Goal: Task Accomplishment & Management: Manage account settings

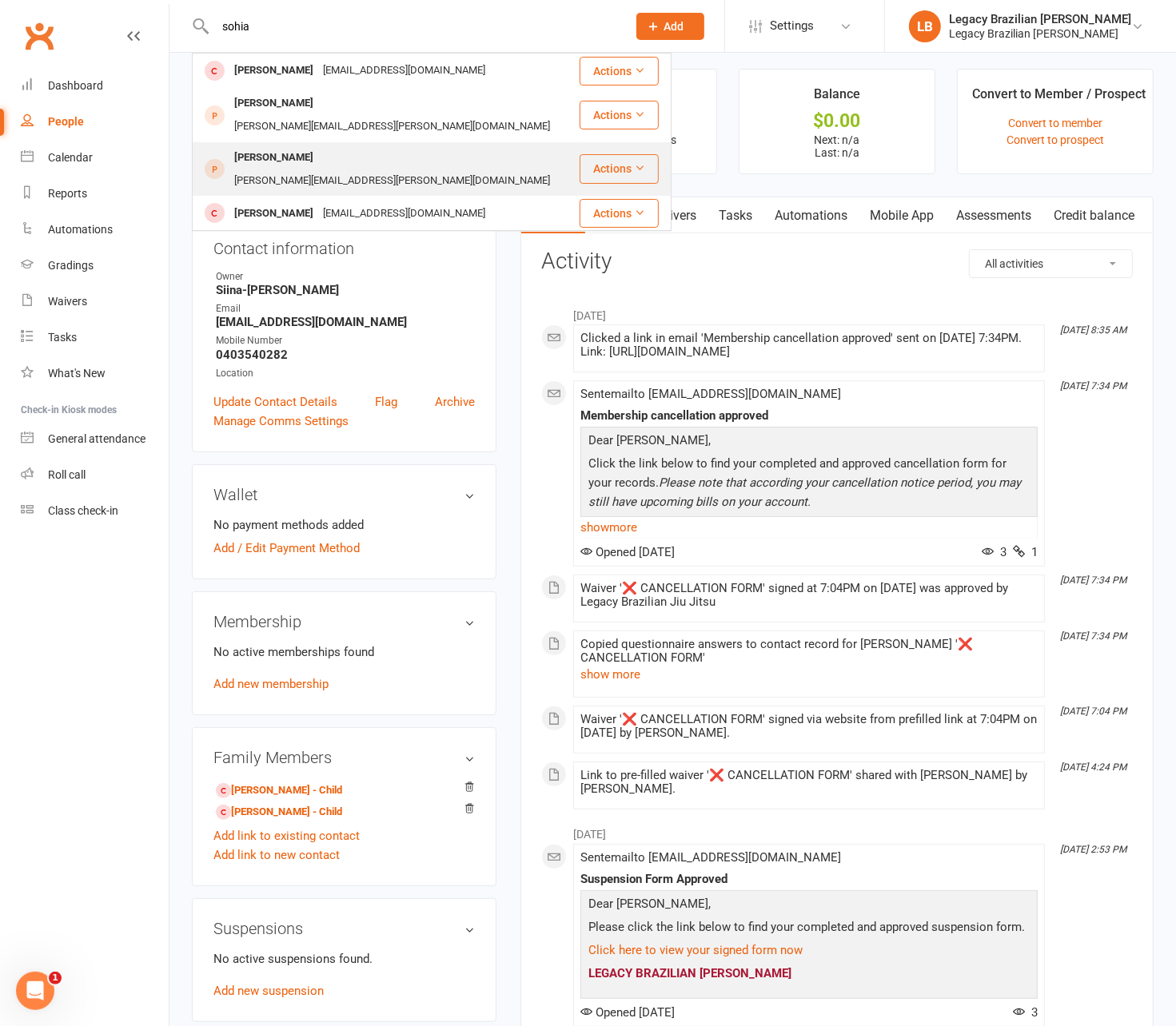
scroll to position [8, 0]
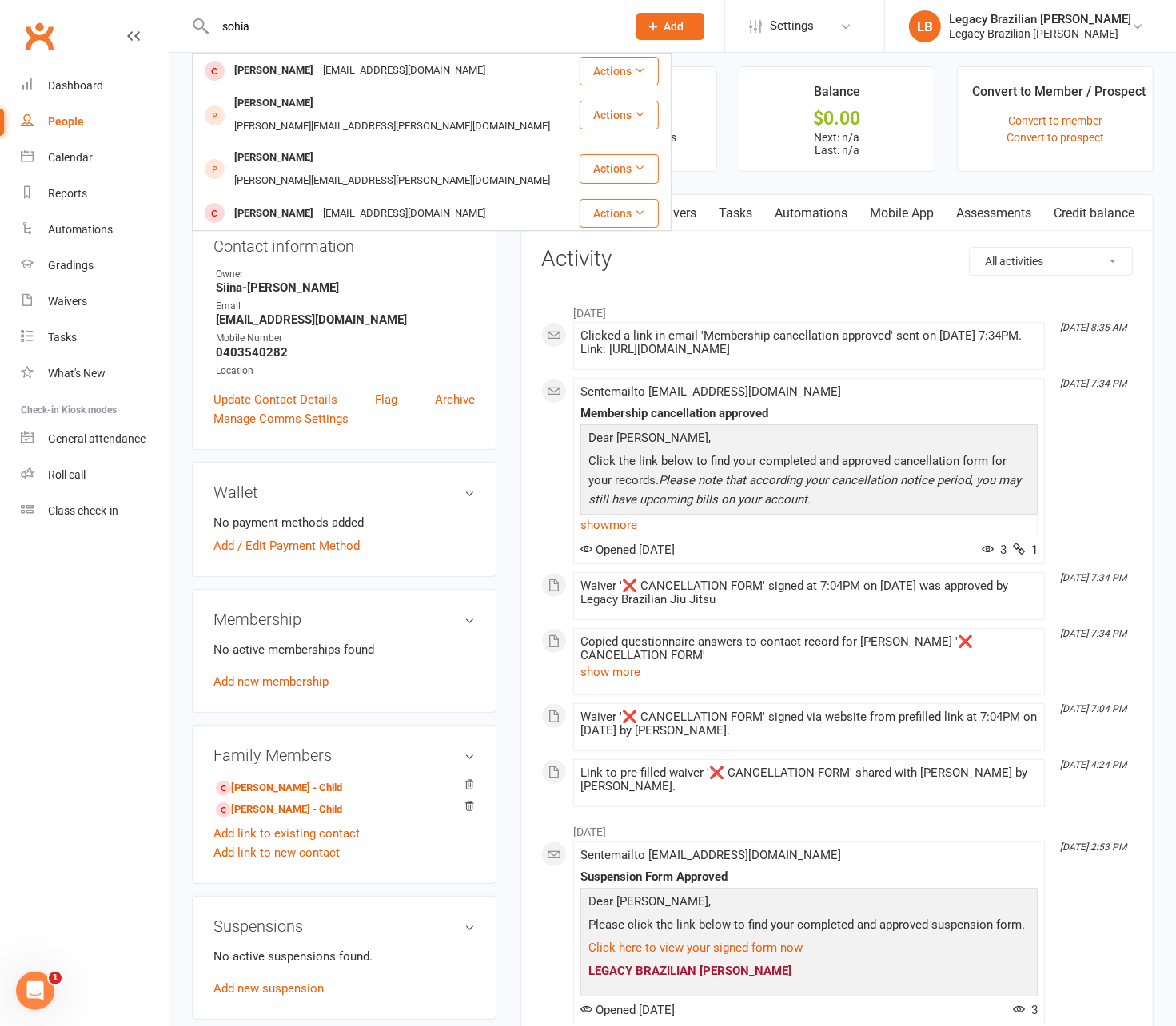
click at [375, 47] on div "sohia Sophia Siew ladidaa@gmail.com Actions Sophia Schell jaime.a.schell@gmail.…" at bounding box center [403, 26] width 423 height 52
click at [346, 37] on div "sohia Sophia Siew ladidaa@gmail.com Actions Sophia Schell jaime.a.schell@gmail.…" at bounding box center [403, 26] width 423 height 52
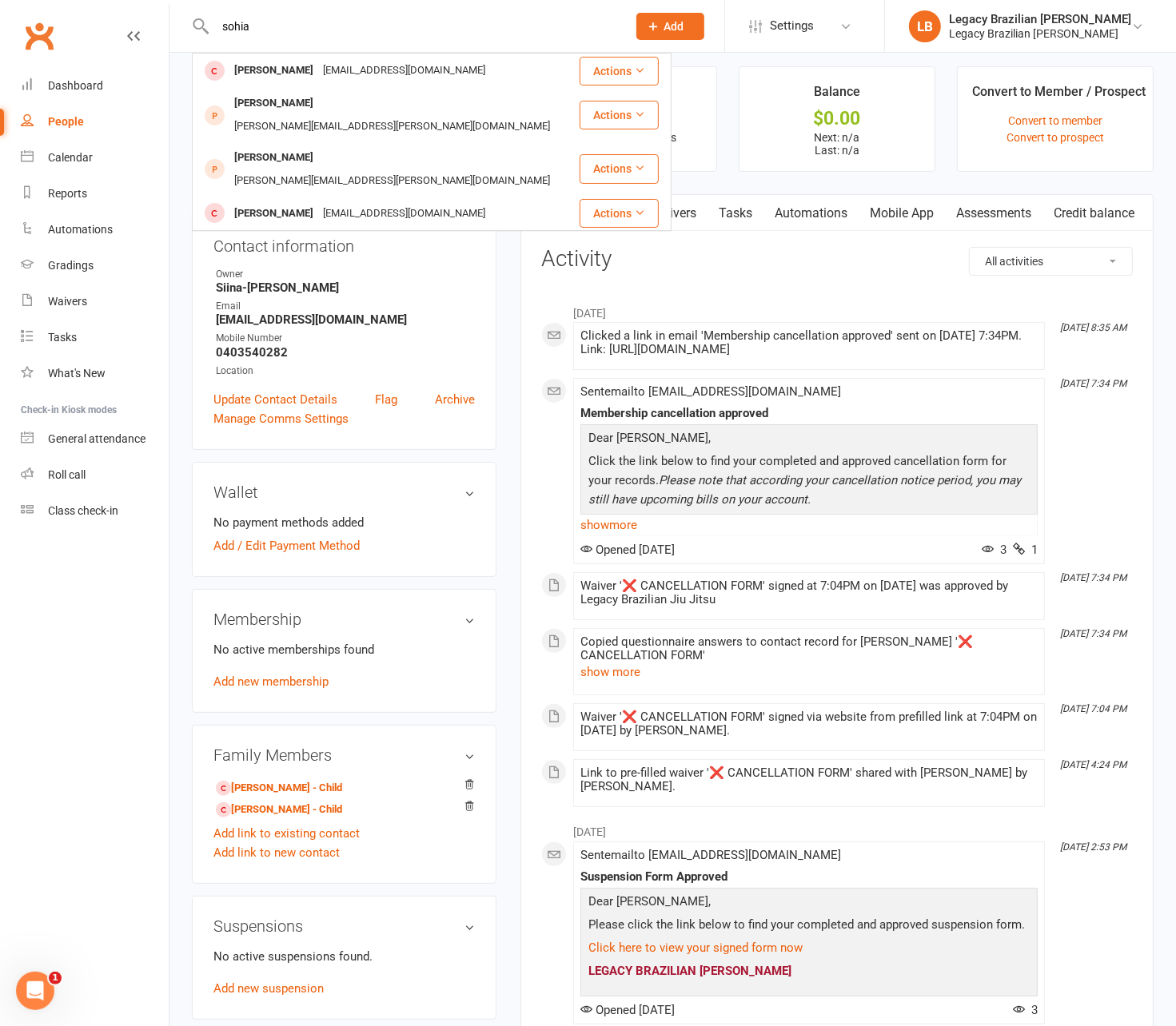
click at [277, 25] on input "sohia" at bounding box center [413, 26] width 406 height 22
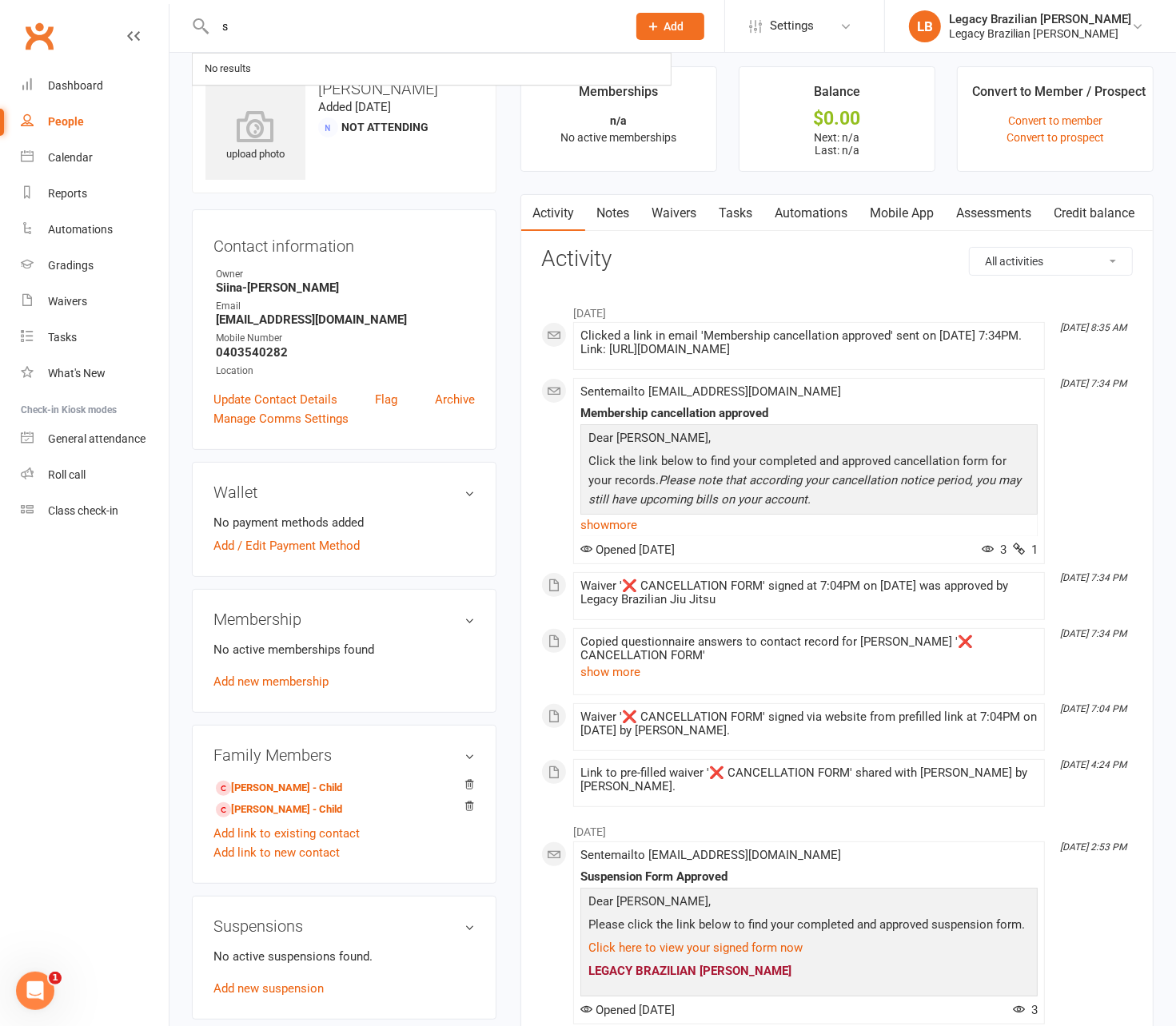
type input "s"
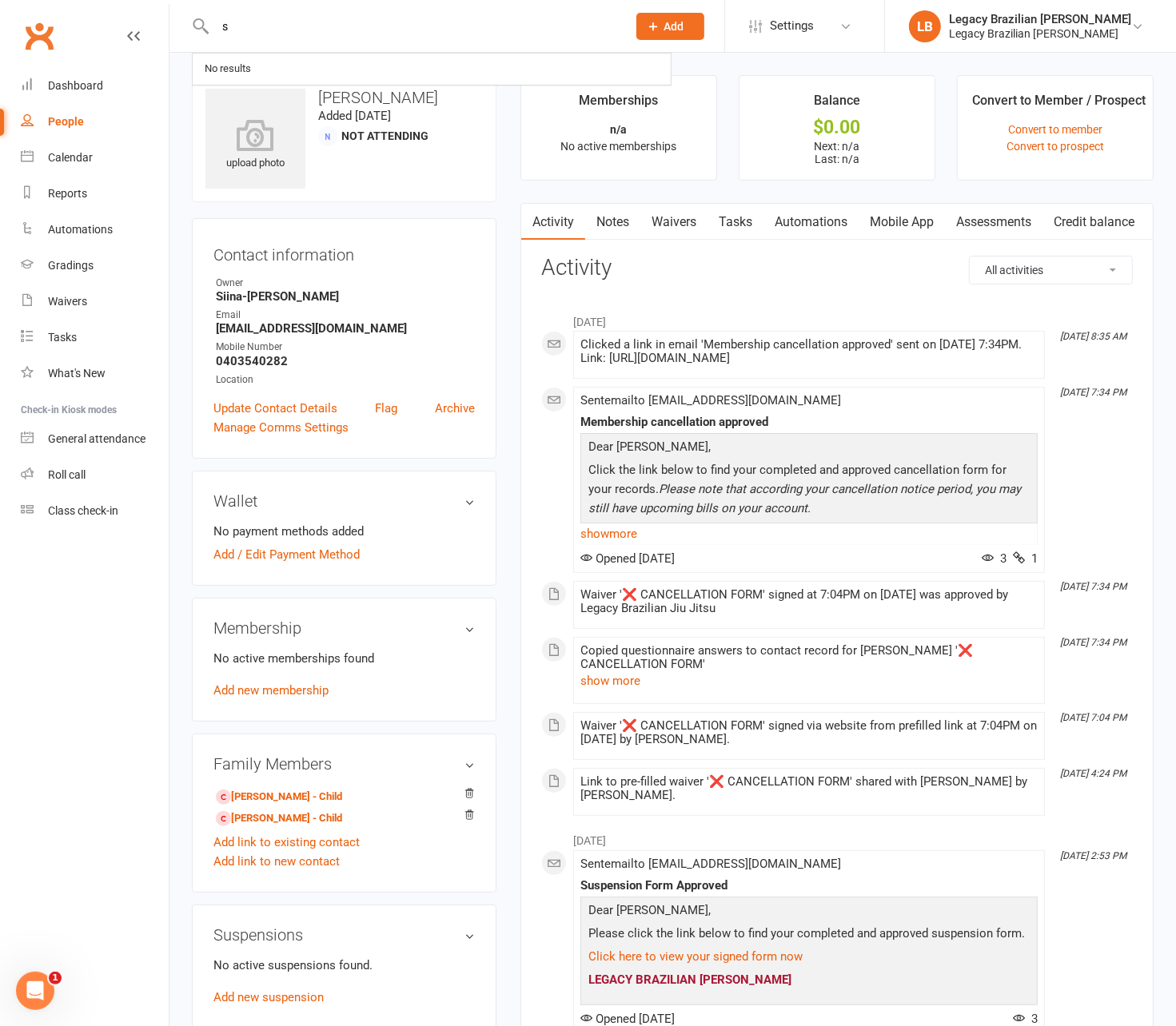
click at [616, 14] on div "s No results" at bounding box center [403, 26] width 423 height 52
click at [616, 19] on input "s" at bounding box center [413, 26] width 406 height 22
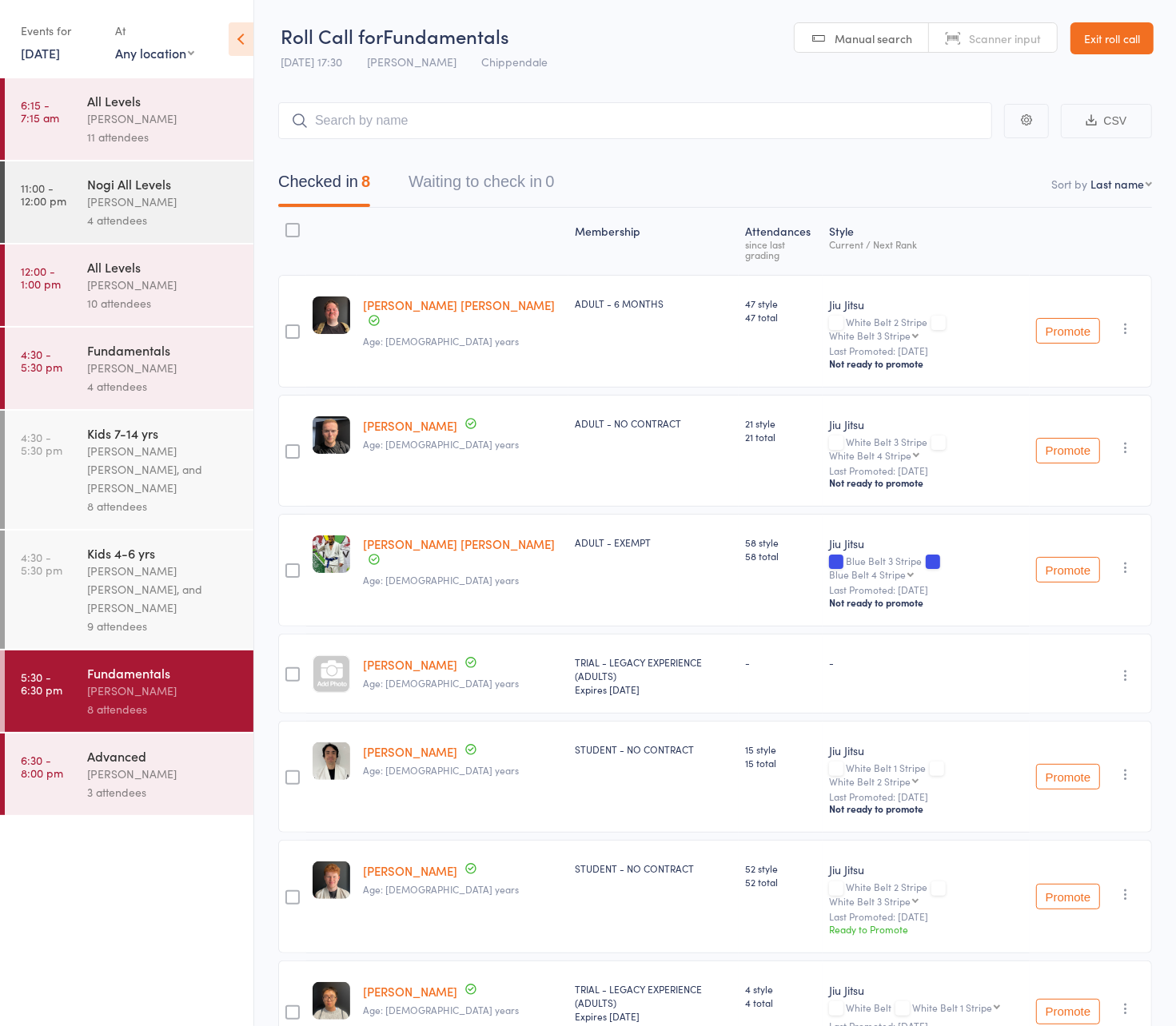
click at [1094, 47] on link "Exit roll call" at bounding box center [1112, 38] width 83 height 32
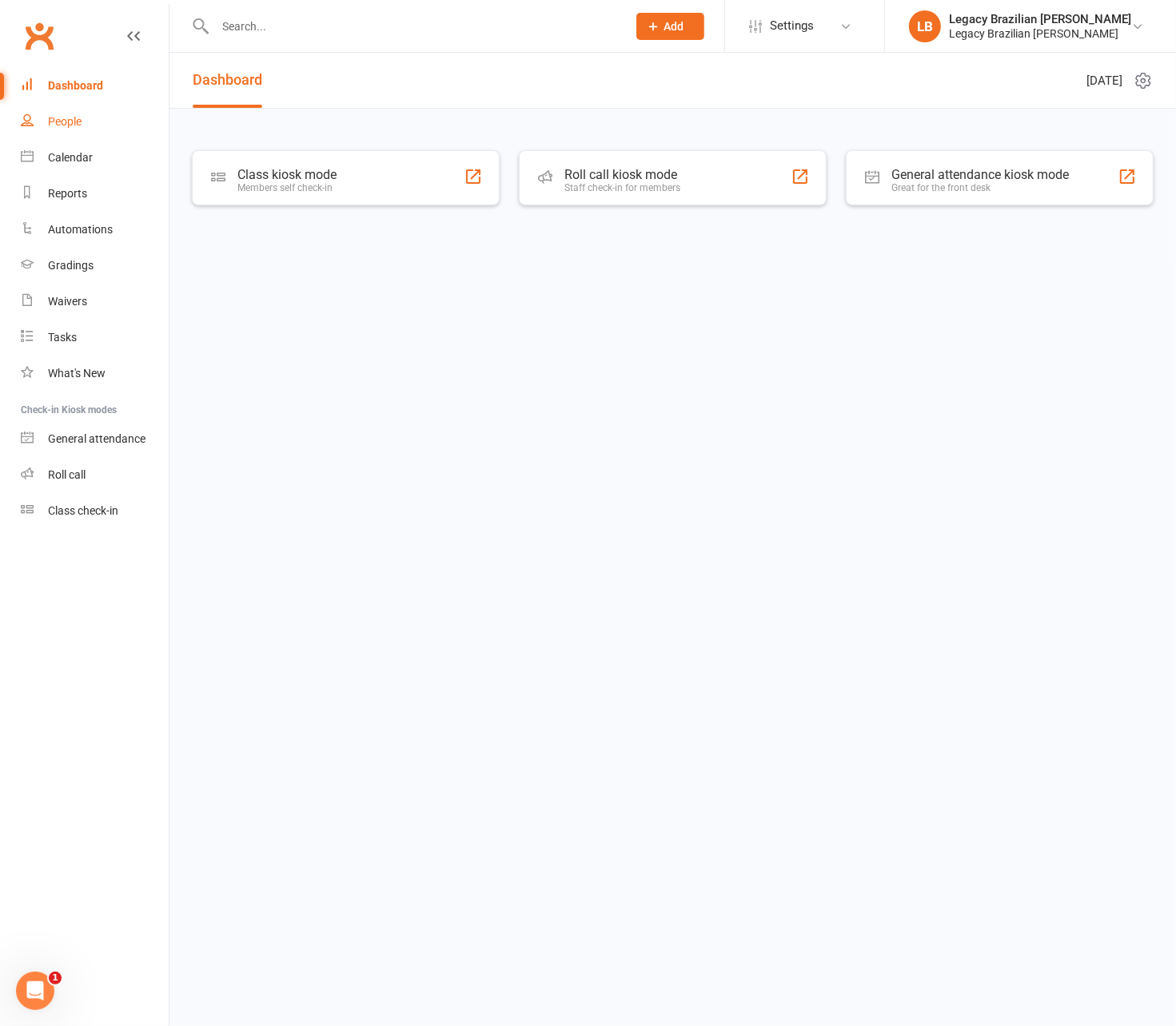
click at [64, 134] on link "People" at bounding box center [94, 122] width 148 height 36
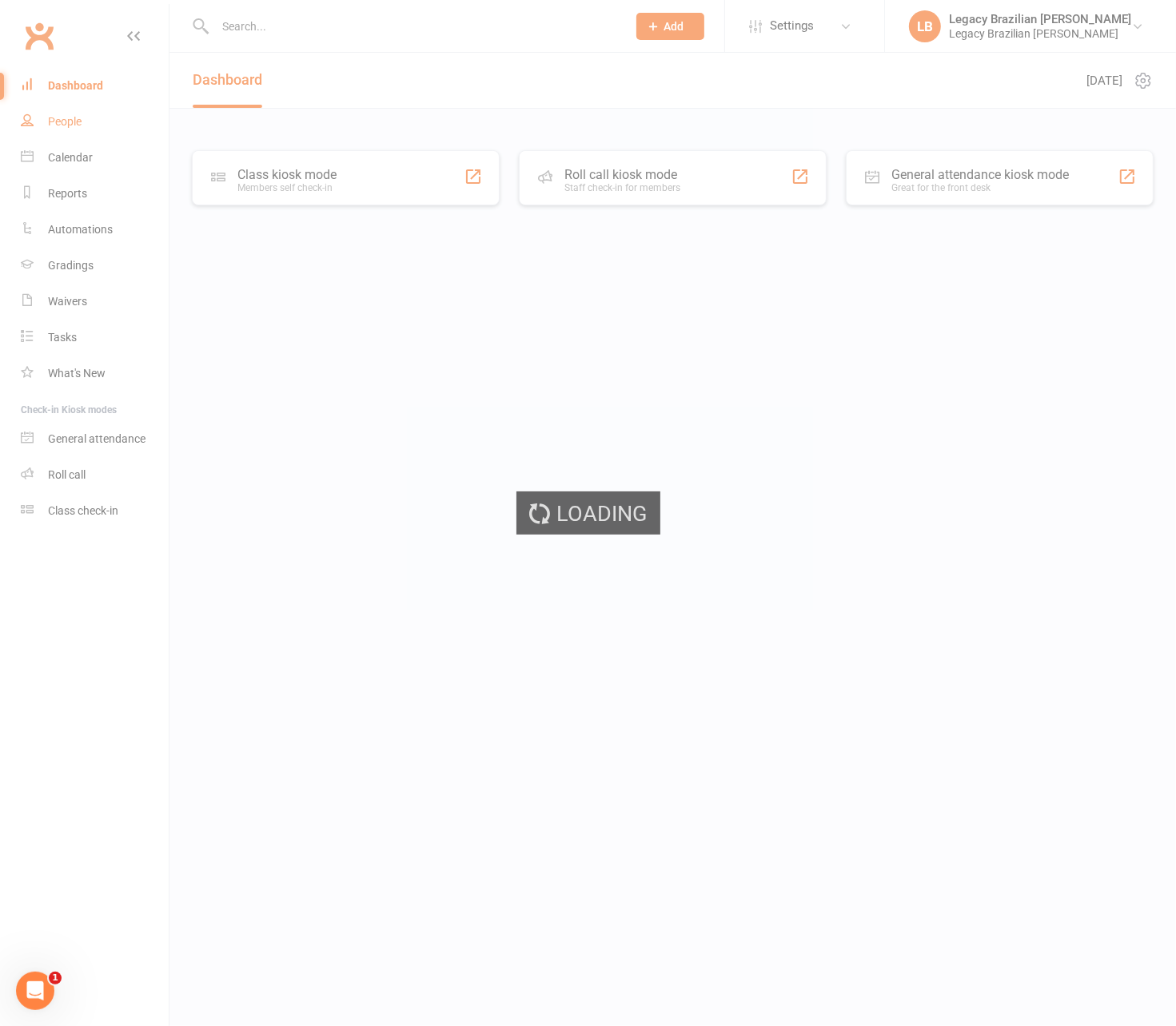
select select "100"
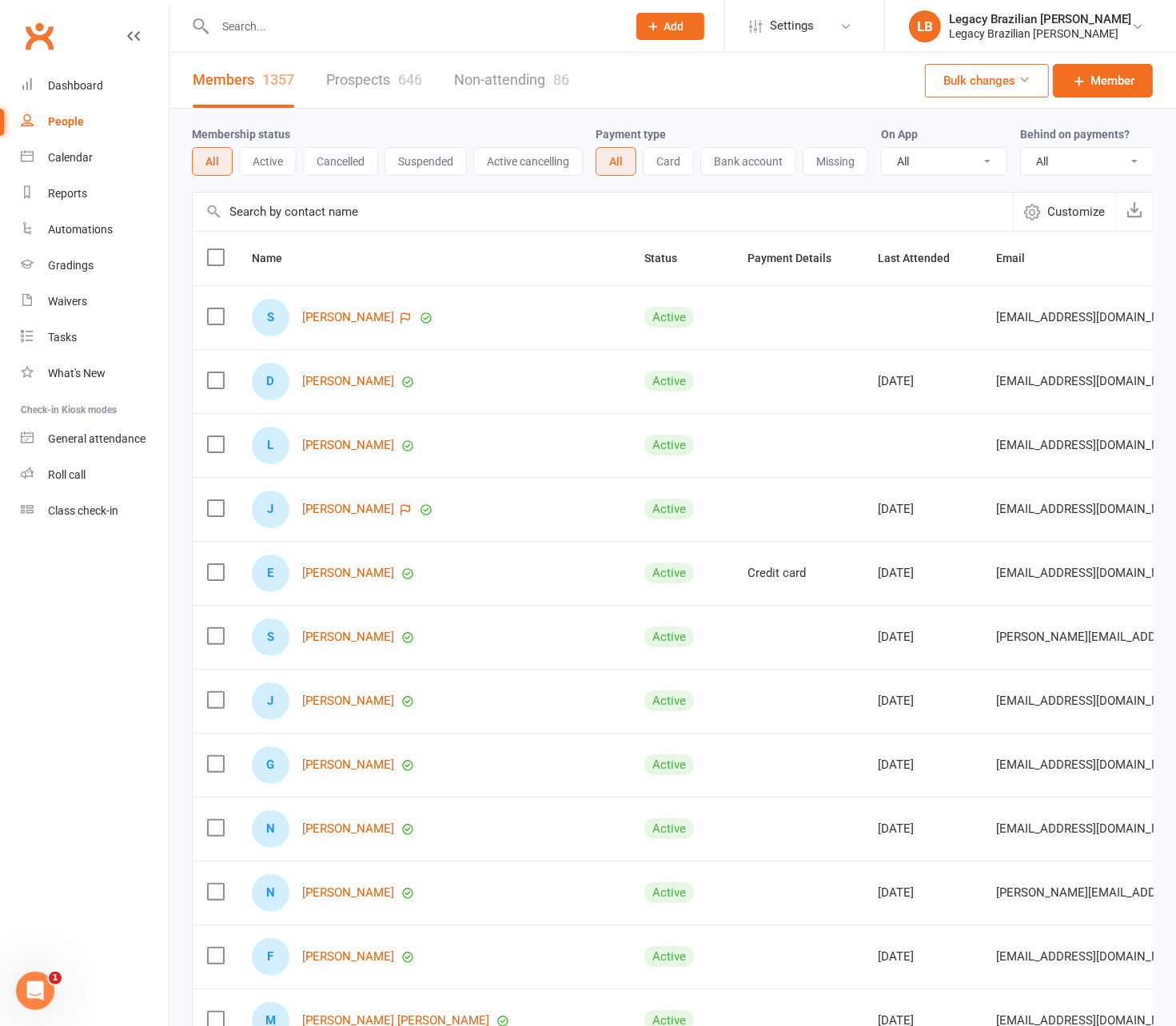
click at [404, 82] on div "646" at bounding box center [410, 79] width 24 height 17
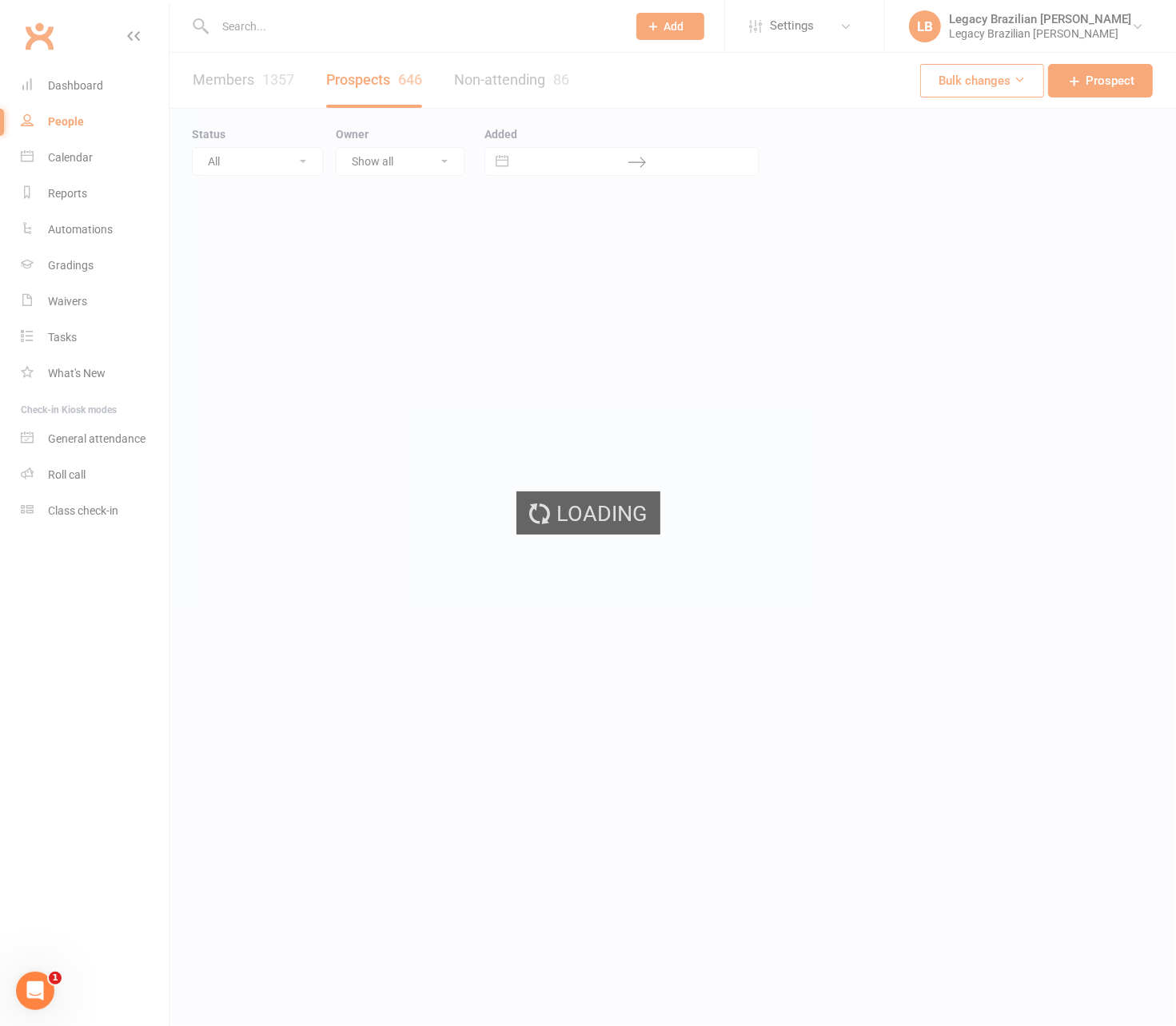
select select "100"
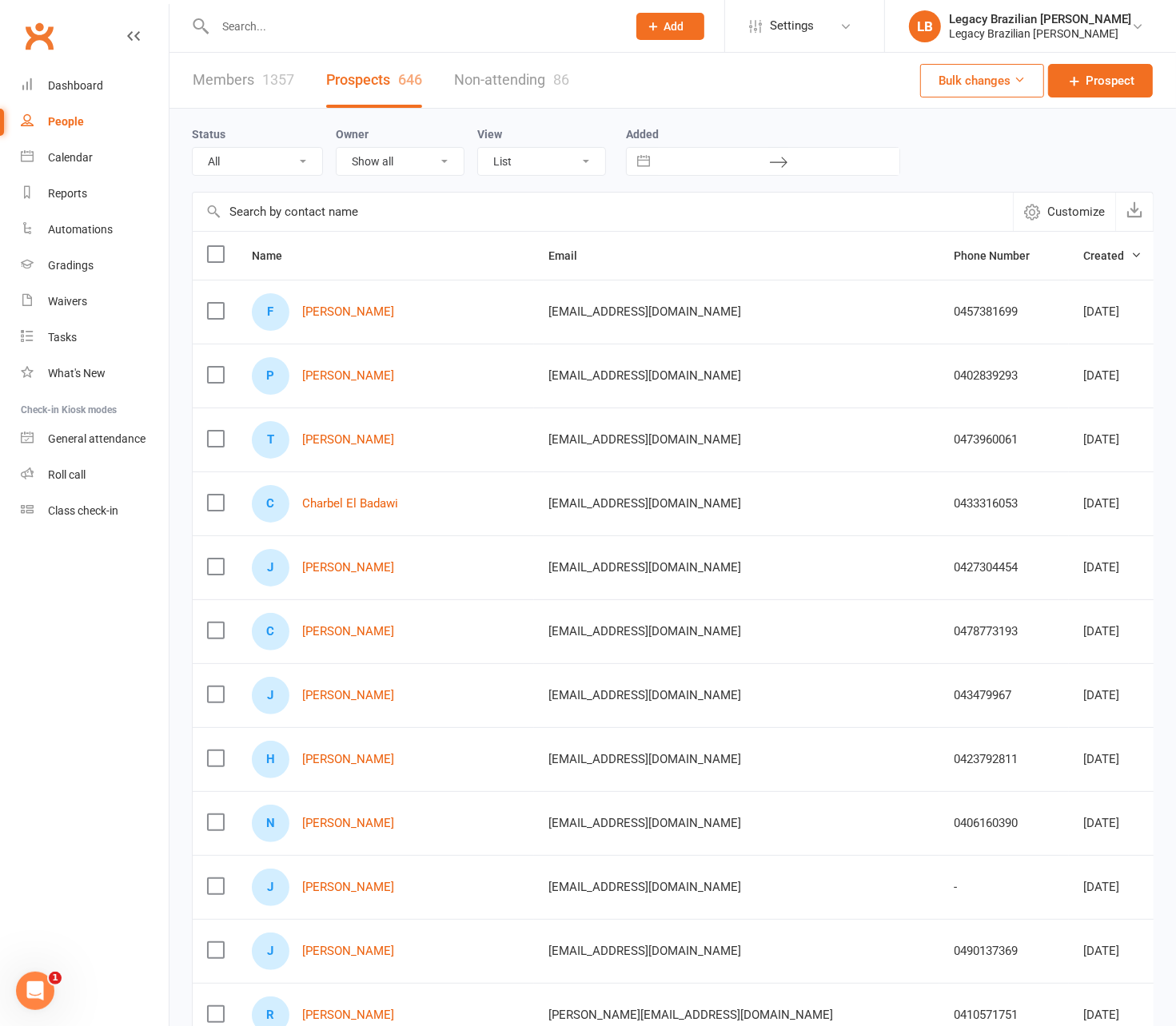
click at [331, 28] on input "text" at bounding box center [413, 26] width 406 height 22
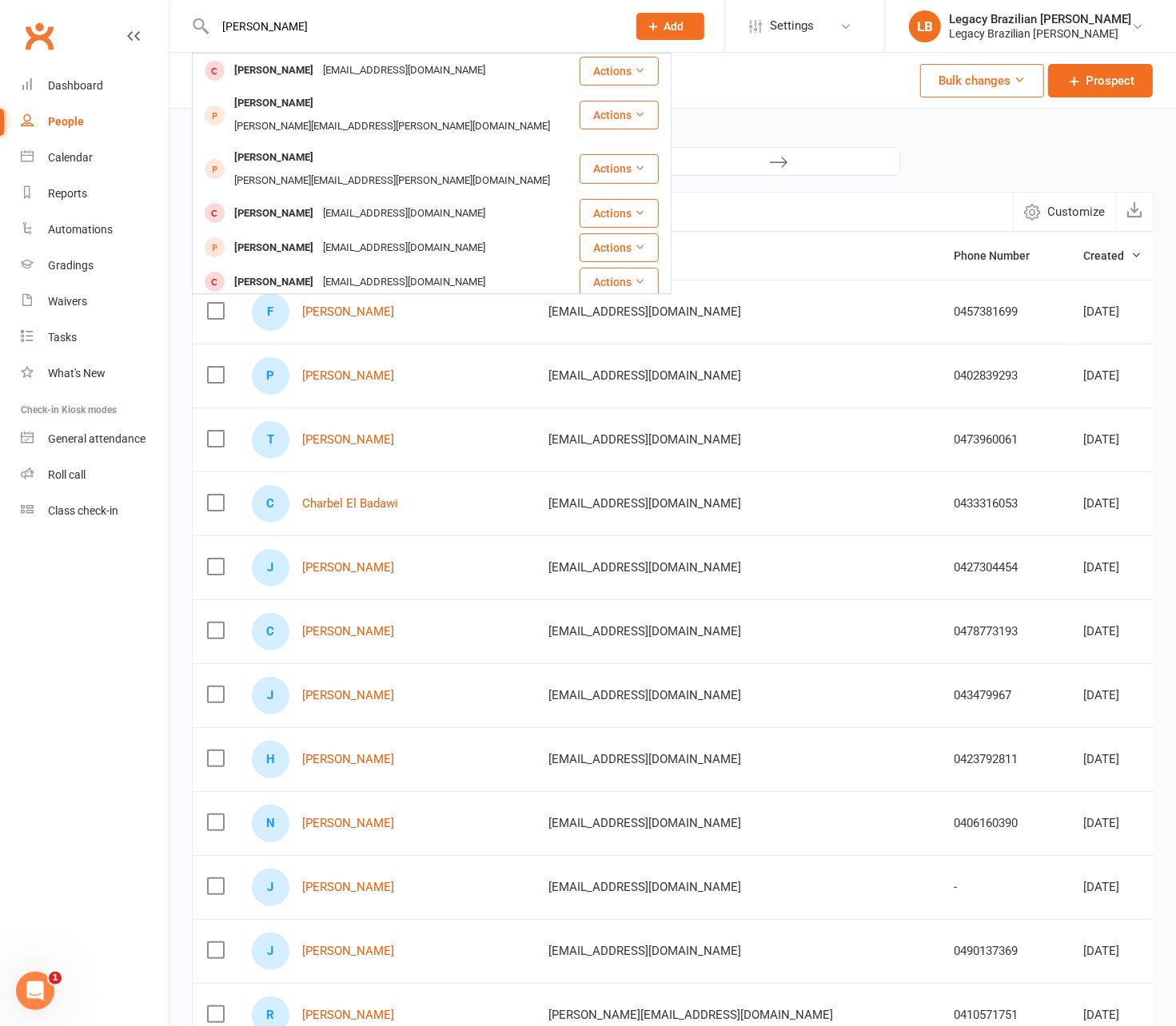
type input "sophia"
click at [855, 116] on div "Status All (No status set) (Invalid status) ⚠️ TRIAL BOOKED ONLINE ☑️ TRIAL ATT…" at bounding box center [673, 150] width 962 height 83
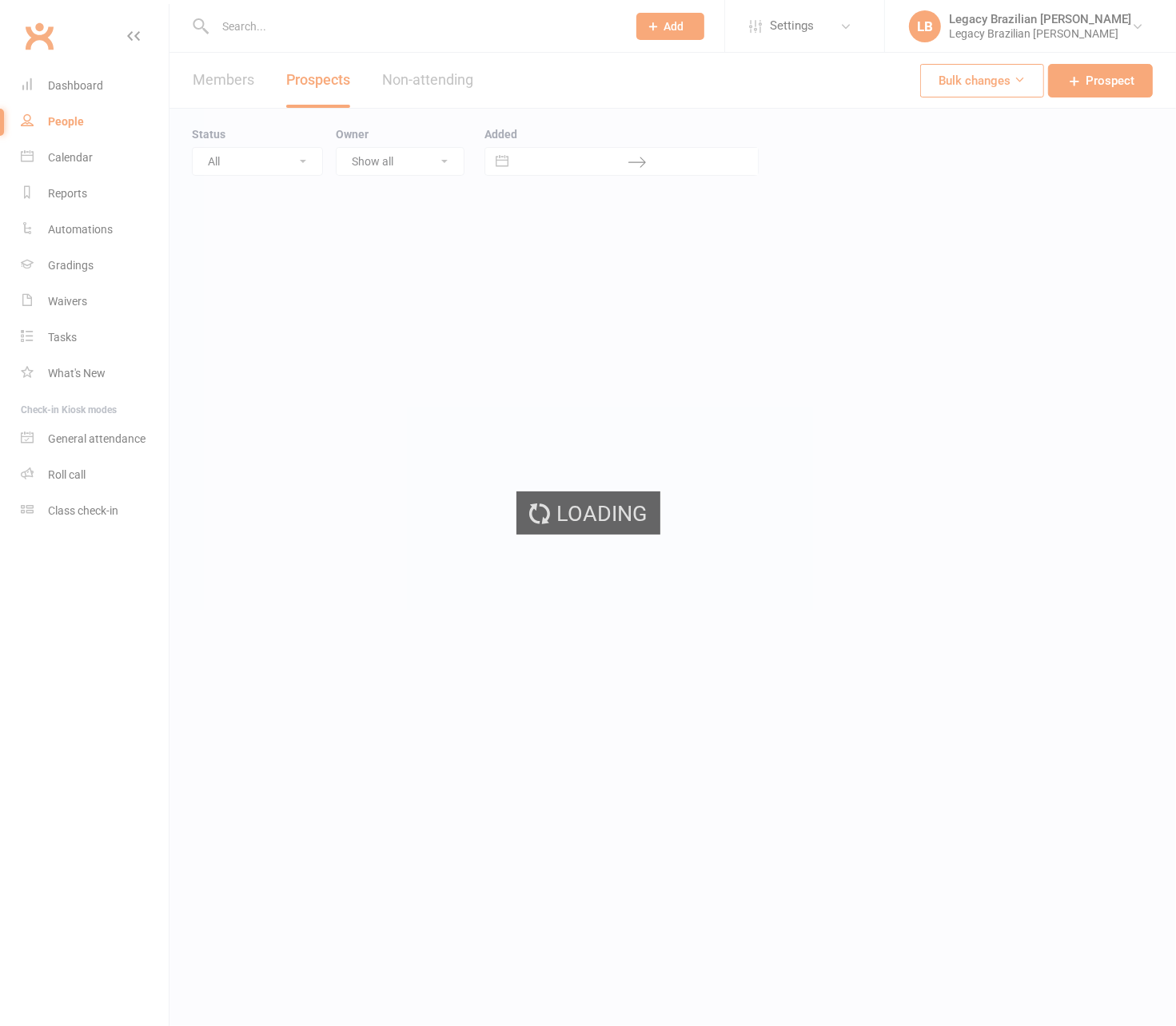
select select "100"
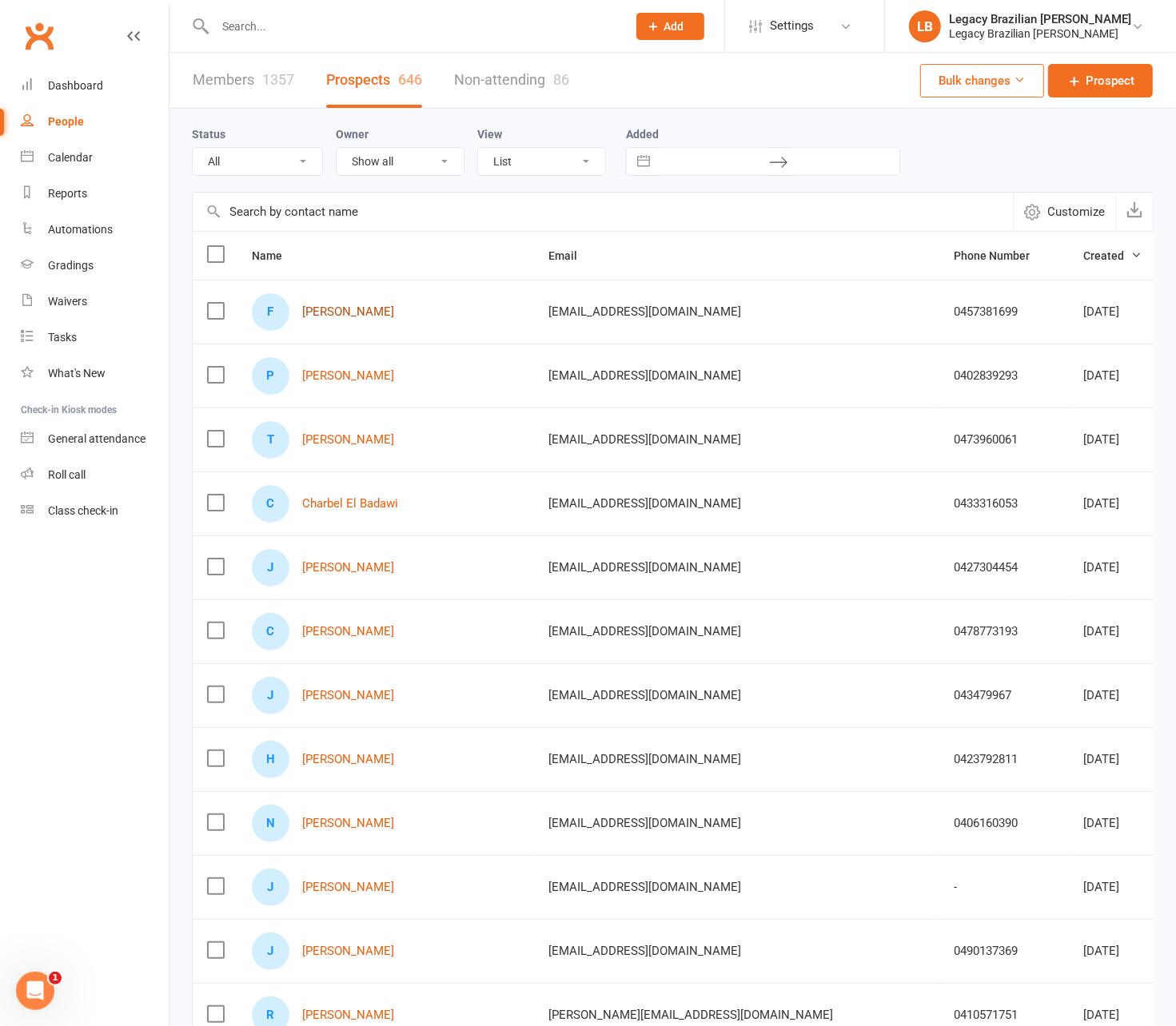
click at [346, 312] on link "Fouzia Russell" at bounding box center [348, 312] width 92 height 14
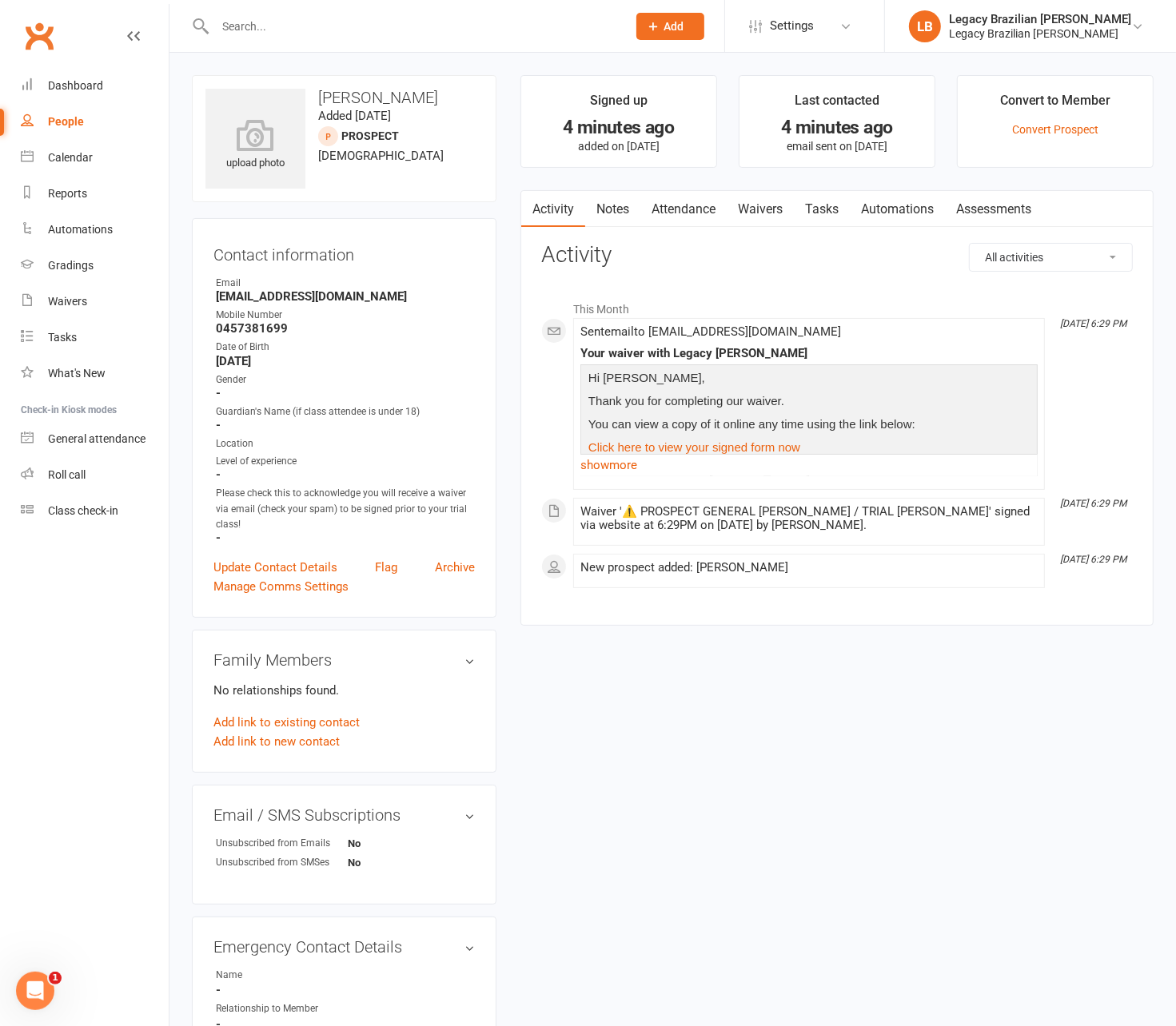
click at [323, 31] on input "text" at bounding box center [413, 26] width 406 height 22
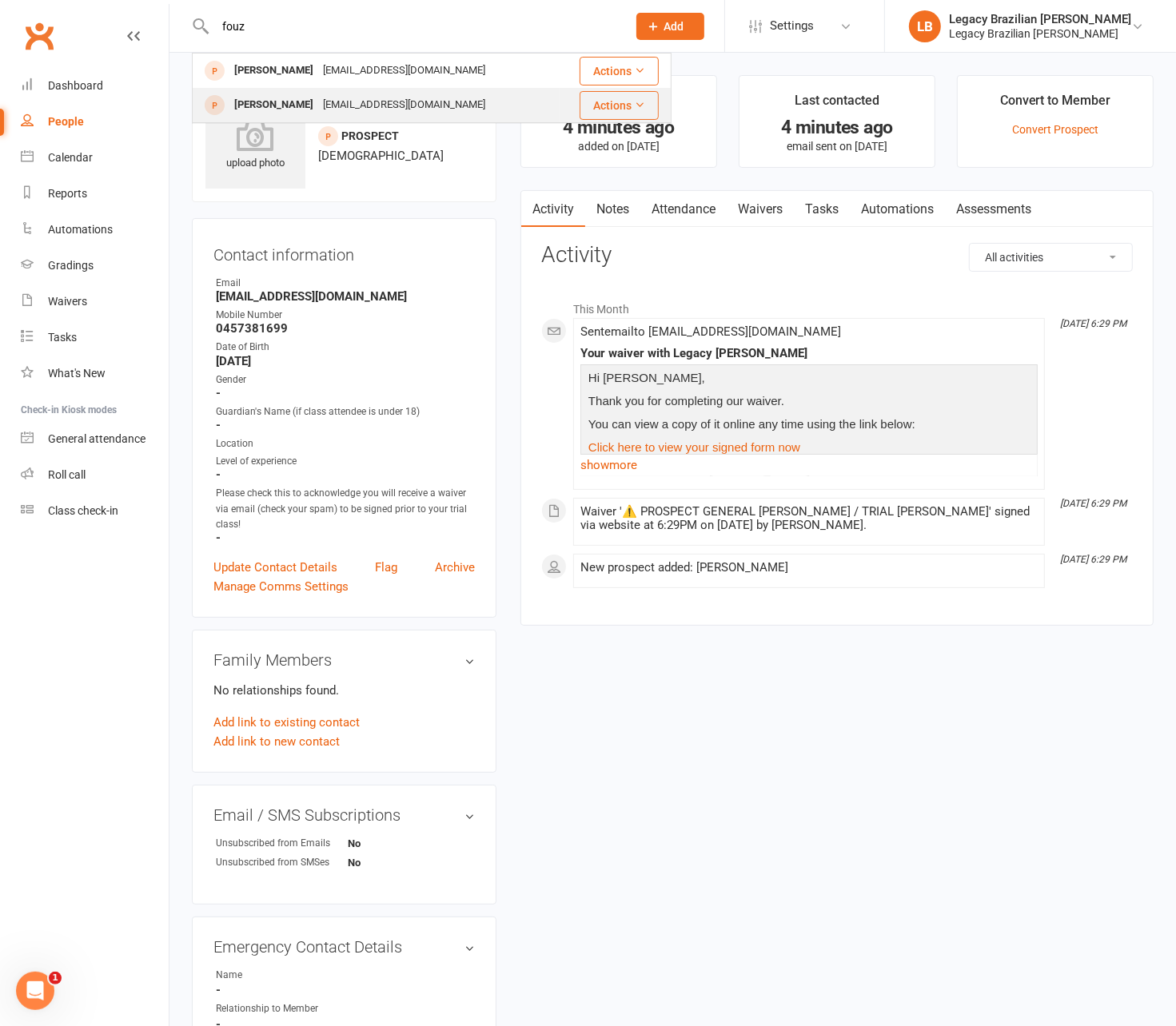
type input "fouz"
click at [379, 100] on div "Bhob@outlook.com" at bounding box center [404, 105] width 172 height 23
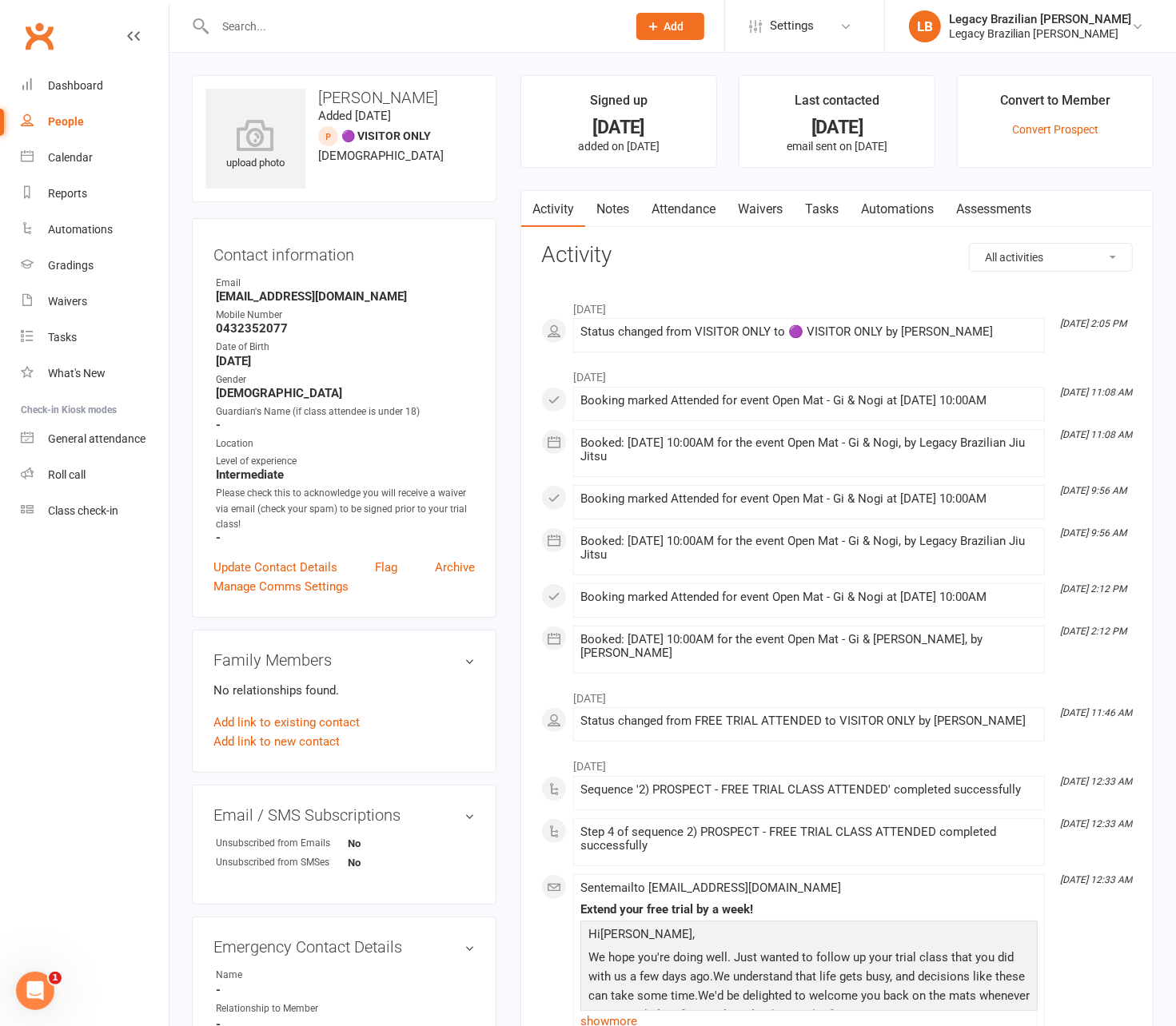
click at [342, 36] on input "text" at bounding box center [413, 26] width 406 height 22
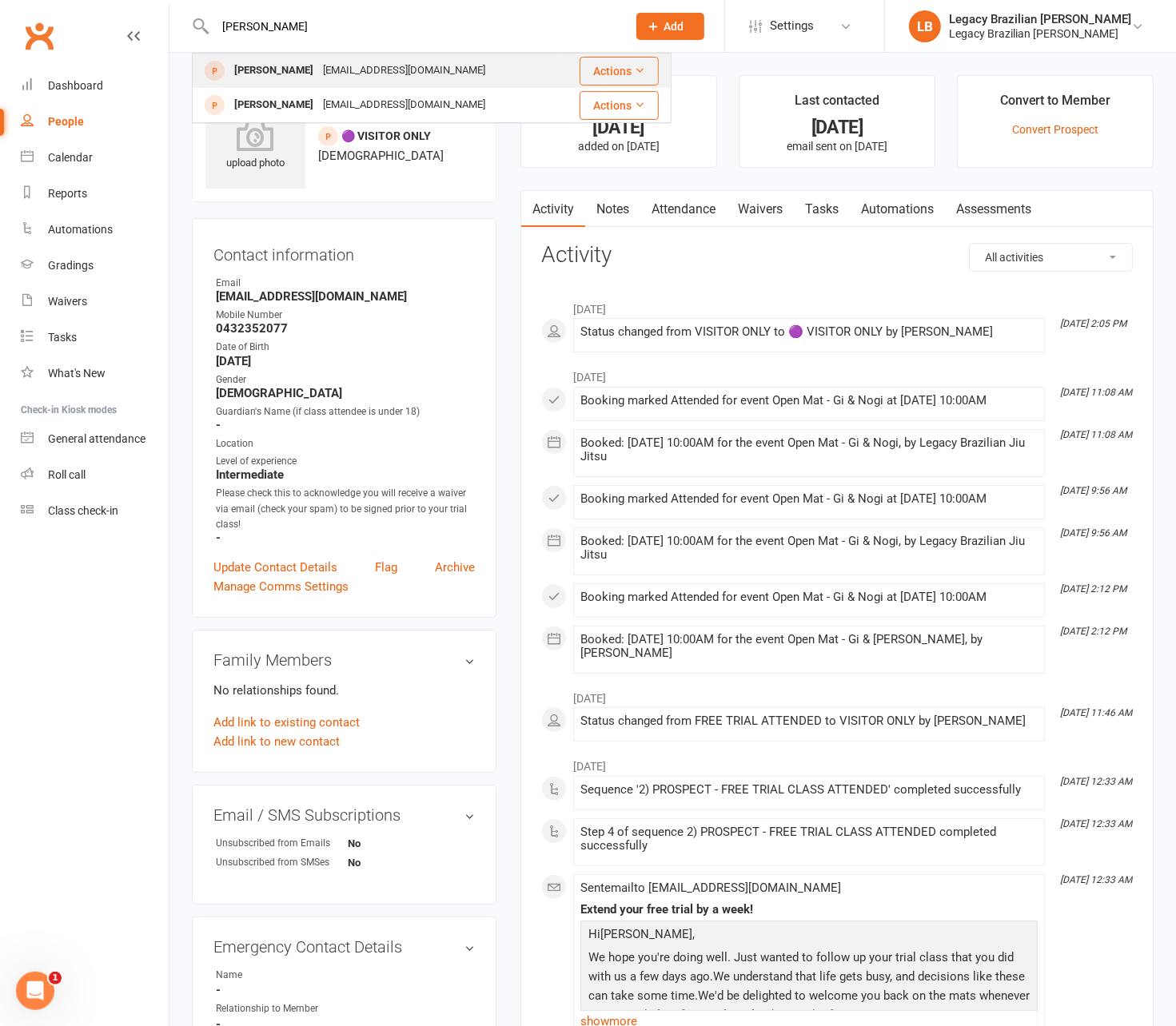
type input "fouzia"
click at [353, 65] on div "Ziyabella@hotmail.com" at bounding box center [404, 71] width 172 height 23
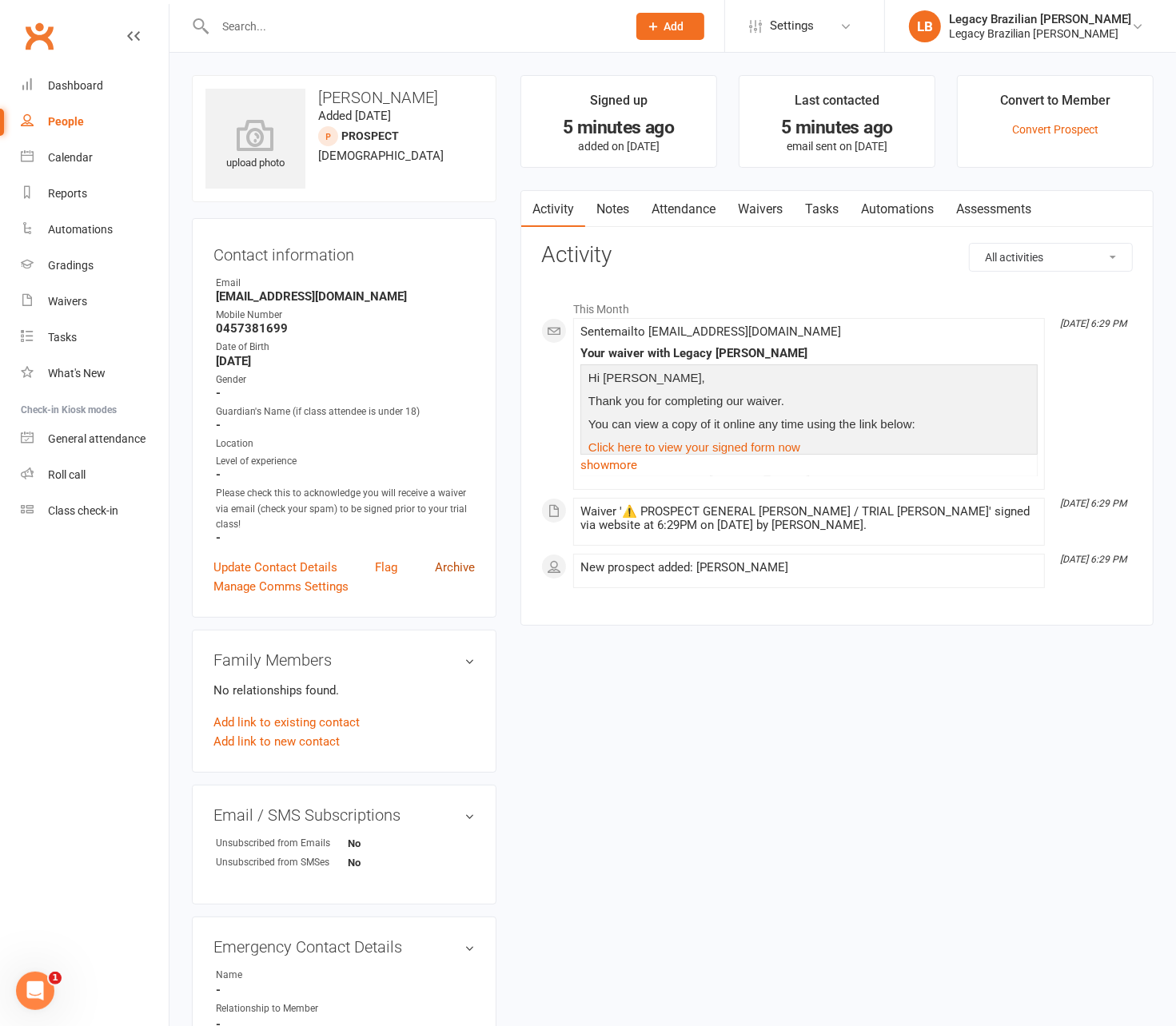
click at [456, 562] on link "Archive" at bounding box center [454, 567] width 40 height 20
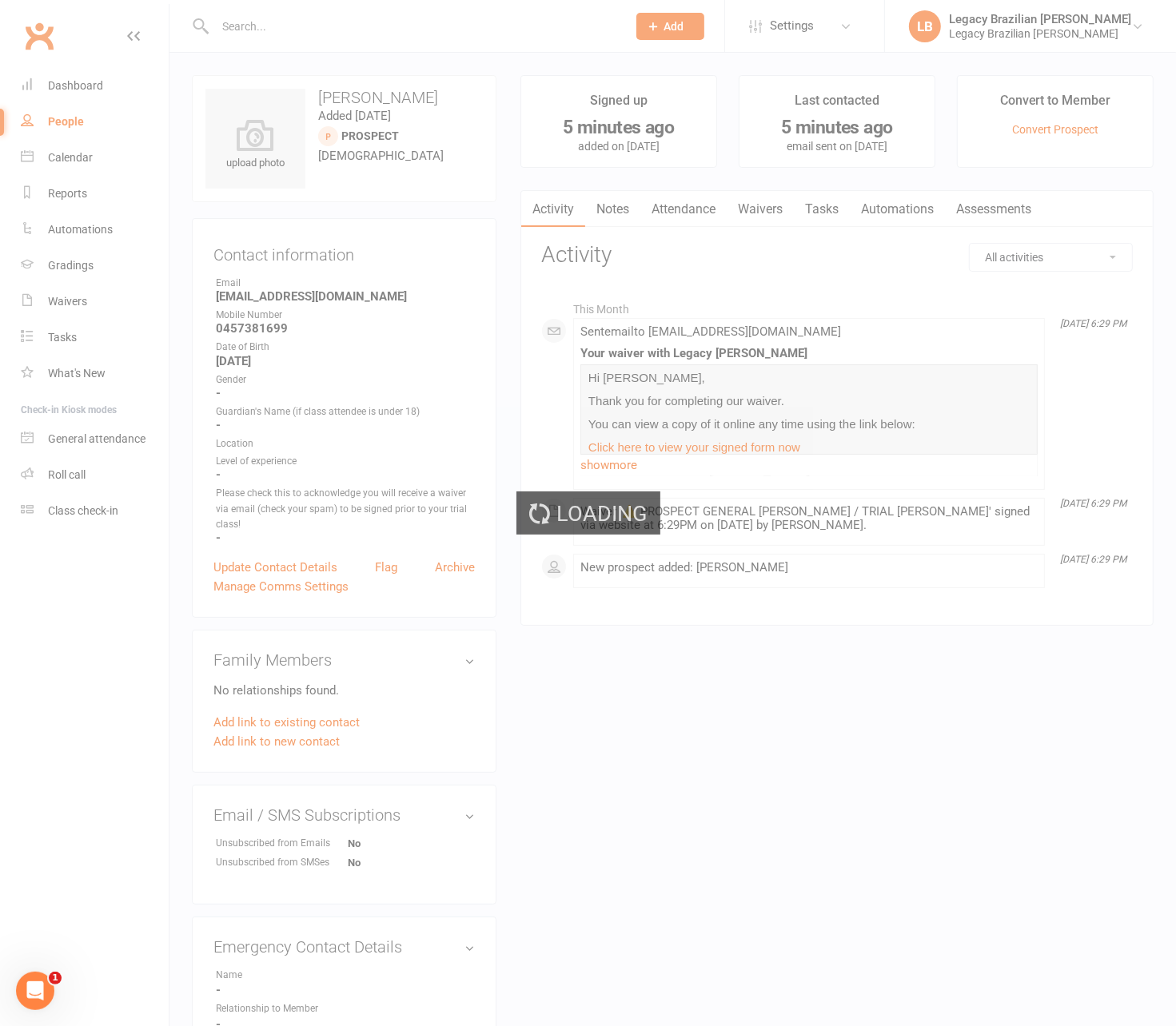
select select "100"
